Goal: Task Accomplishment & Management: Use online tool/utility

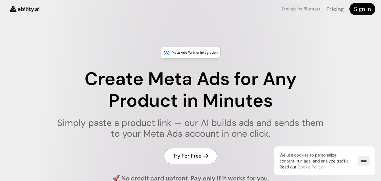
click at [192, 155] on h4 "Try For Free" at bounding box center [187, 155] width 28 height 7
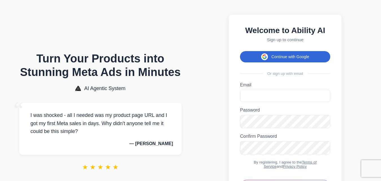
click at [286, 60] on button "Continue with Google" at bounding box center [285, 56] width 90 height 11
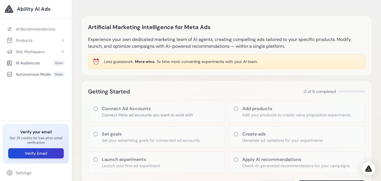
click at [42, 153] on button "Verify Email" at bounding box center [36, 153] width 56 height 10
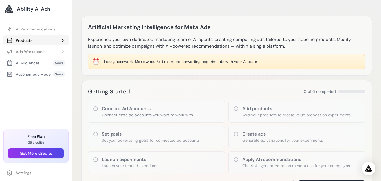
click at [58, 38] on button "Products" at bounding box center [35, 40] width 65 height 10
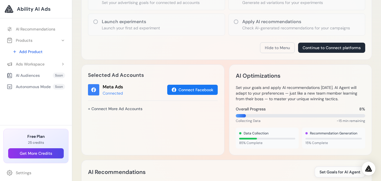
scroll to position [140, 0]
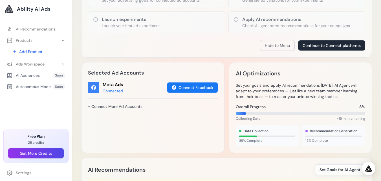
click at [96, 19] on icon at bounding box center [96, 20] width 6 height 6
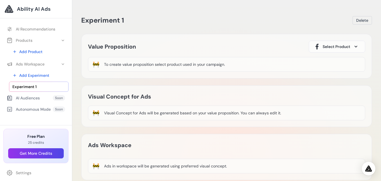
click at [323, 47] on span "Select Product" at bounding box center [336, 47] width 28 height 6
click at [160, 65] on div "To create value proposition select product used in your campaign." at bounding box center [164, 64] width 121 height 6
click at [149, 111] on div "Visual Concept for Ads will be generated based on your value proposition. You c…" at bounding box center [192, 113] width 177 height 6
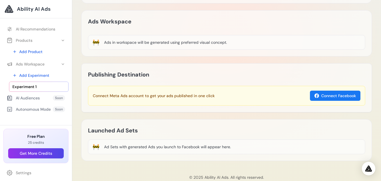
scroll to position [123, 0]
click at [325, 95] on button "Connect Facebook" at bounding box center [335, 96] width 50 height 10
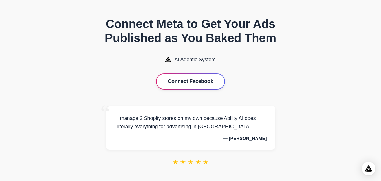
click at [203, 83] on button "Connect Facebook" at bounding box center [190, 81] width 68 height 15
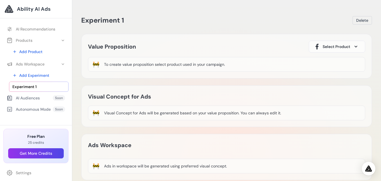
click at [193, 66] on div "To create value proposition select product used in your campaign." at bounding box center [164, 64] width 121 height 6
click at [340, 46] on span "Select Product" at bounding box center [336, 47] width 28 height 6
click at [223, 64] on div "To create value proposition select product used in your campaign." at bounding box center [164, 64] width 121 height 6
click at [148, 66] on div "To create value proposition select product used in your campaign." at bounding box center [164, 64] width 121 height 6
click at [156, 111] on div "Visual Concept for Ads will be generated based on your value proposition. You c…" at bounding box center [192, 113] width 177 height 6
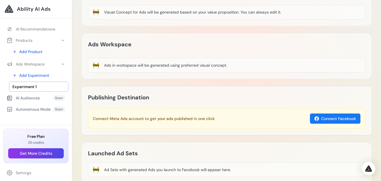
scroll to position [102, 0]
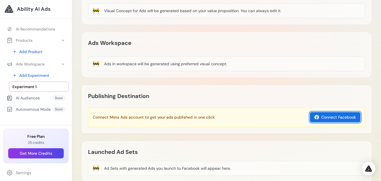
click at [340, 116] on button "Connect Facebook" at bounding box center [335, 117] width 50 height 10
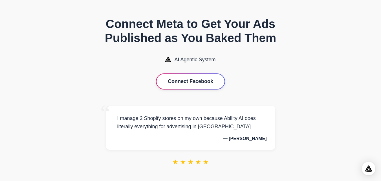
click at [202, 83] on button "Connect Facebook" at bounding box center [190, 81] width 68 height 15
